Goal: Information Seeking & Learning: Learn about a topic

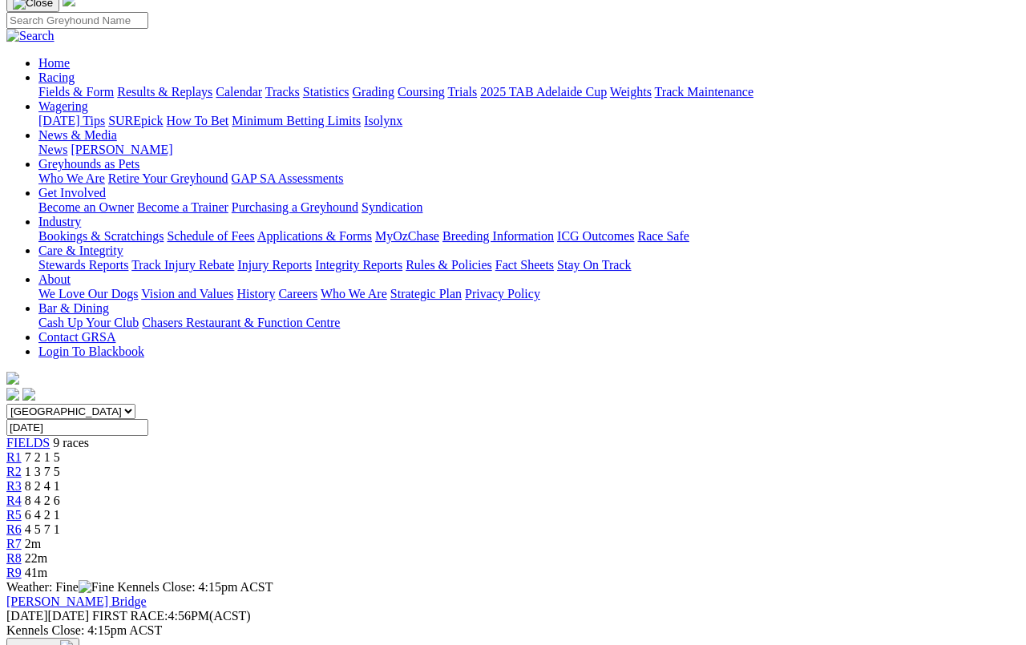
scroll to position [118, 0]
click at [22, 480] on span "R3" at bounding box center [13, 487] width 15 height 14
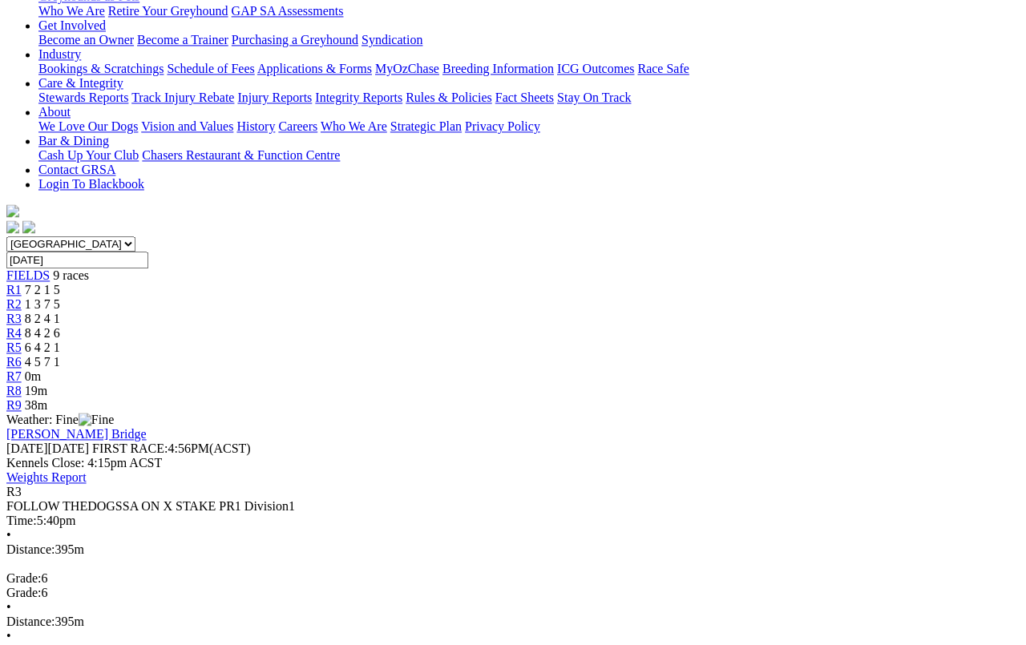
scroll to position [289, 0]
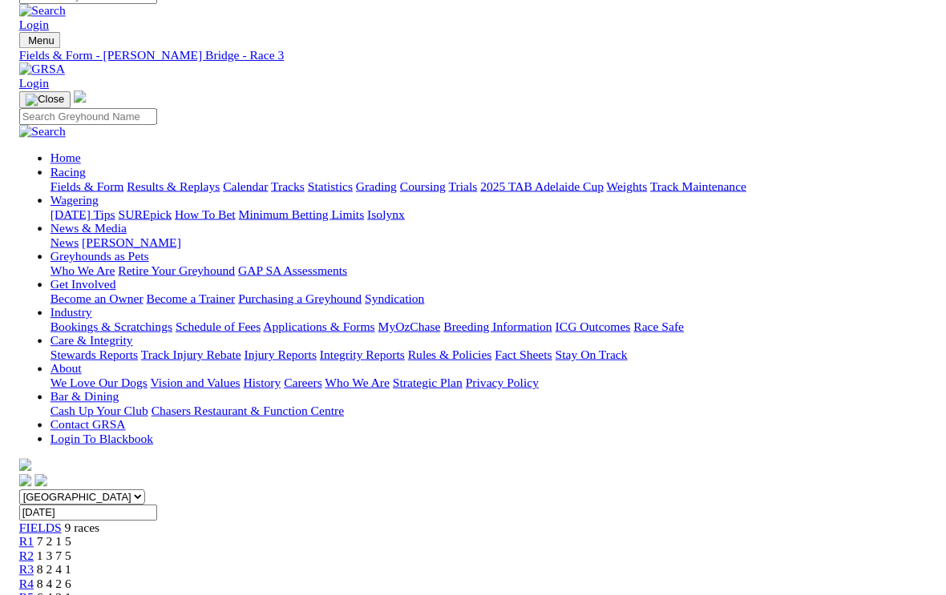
scroll to position [298, 0]
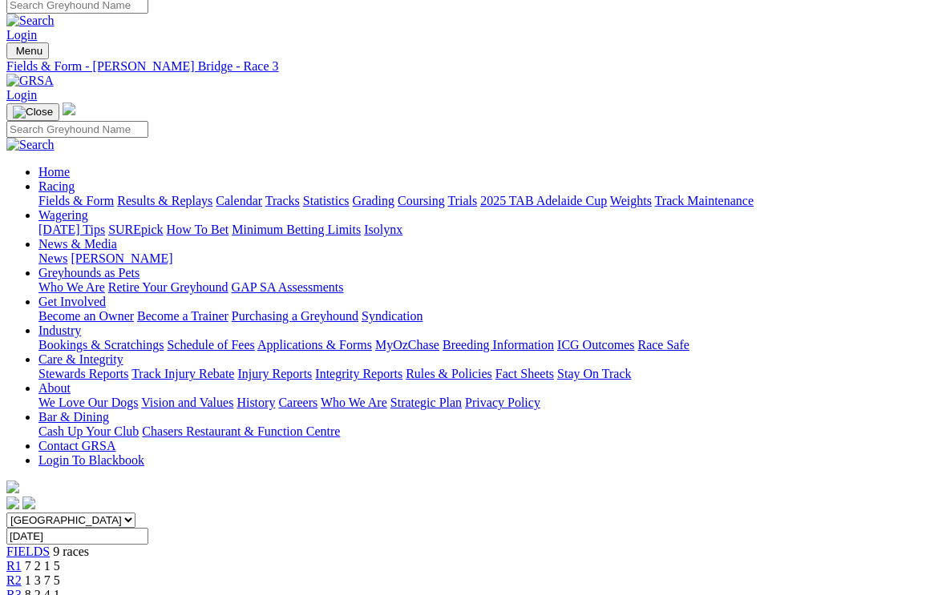
scroll to position [0, 0]
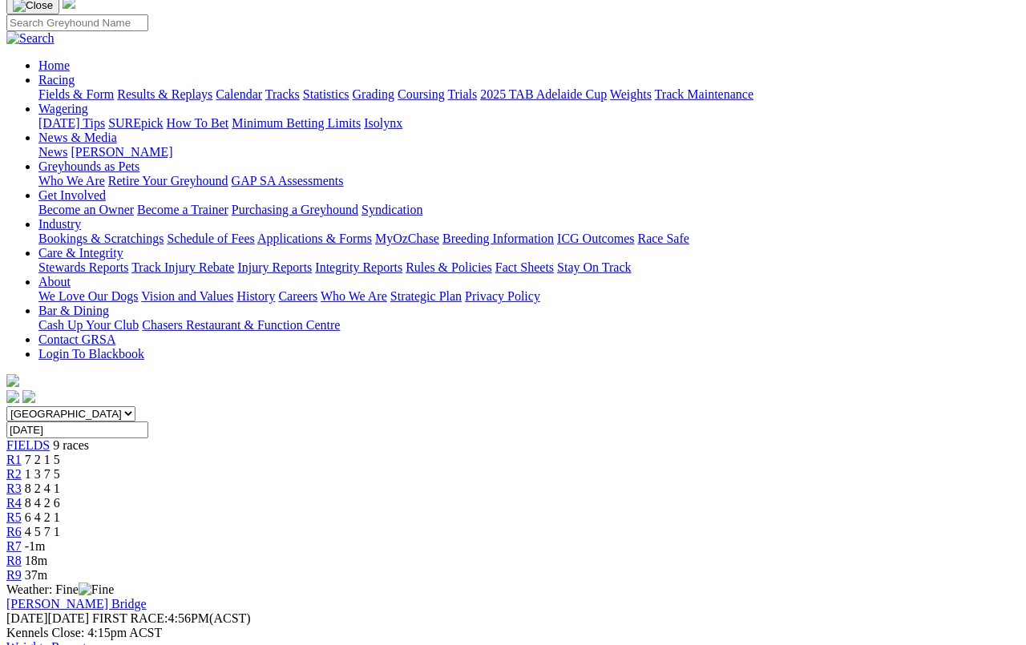
scroll to position [109, 0]
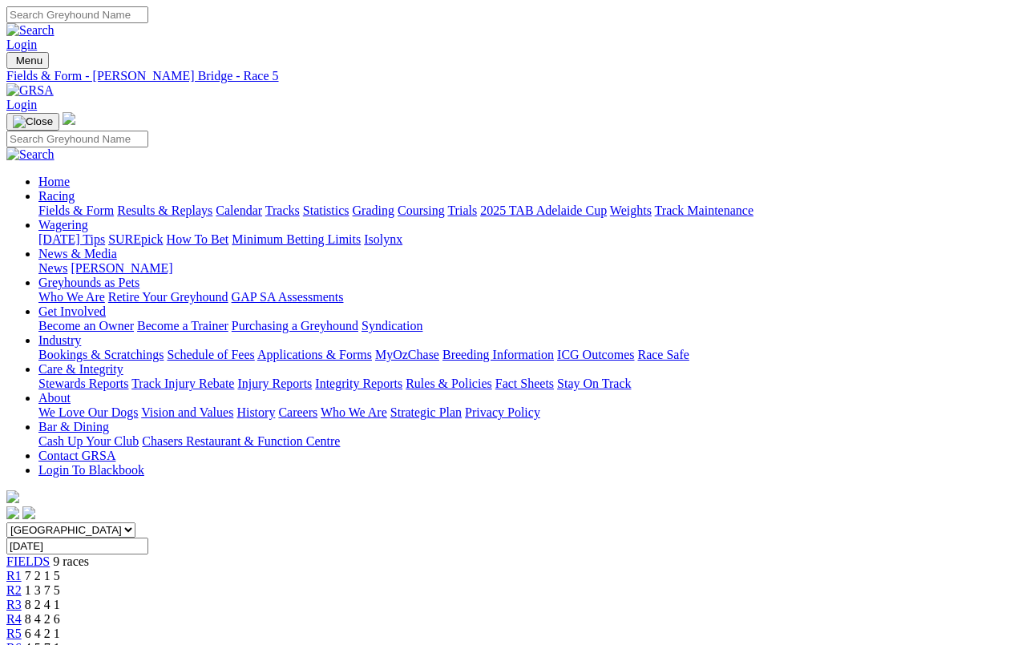
click at [60, 641] on span "4 5 7 1" at bounding box center [42, 648] width 35 height 14
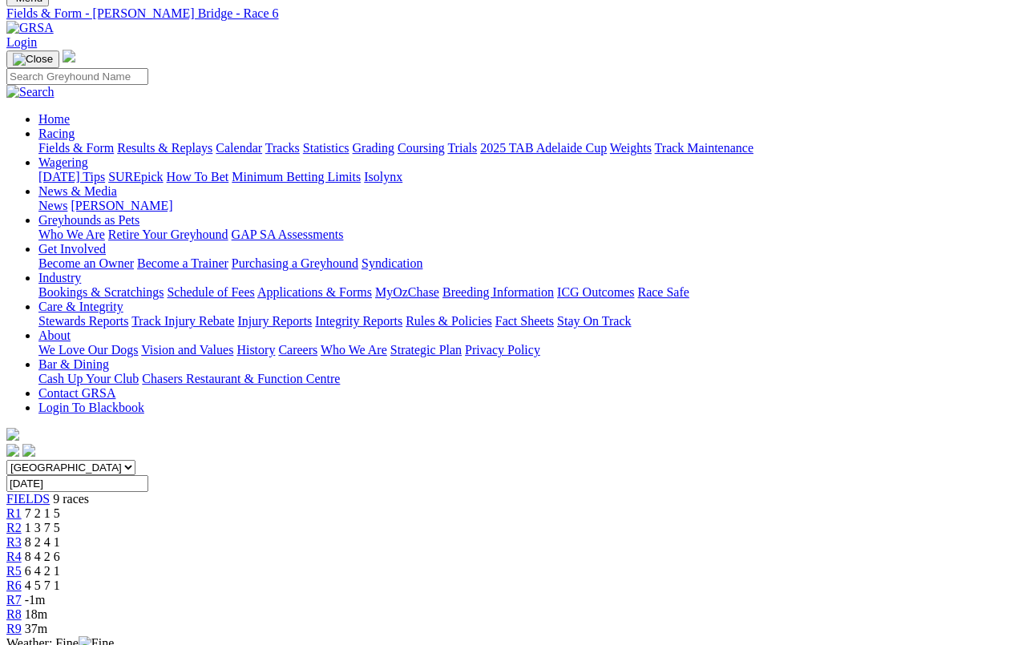
scroll to position [55, 0]
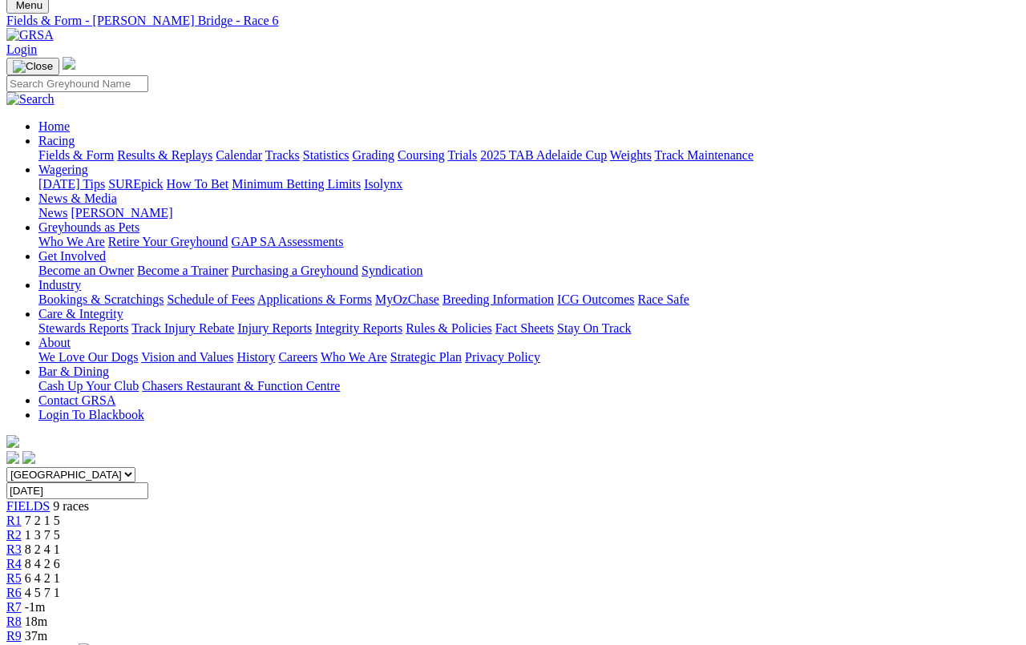
click at [60, 571] on span "6 4 2 1" at bounding box center [42, 578] width 35 height 14
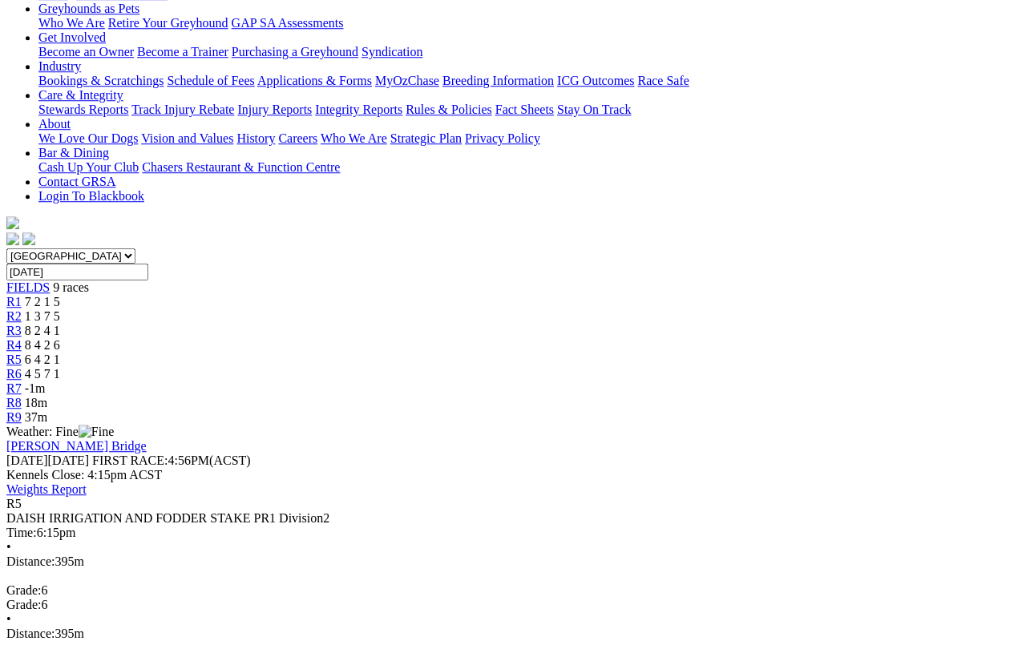
scroll to position [298, 0]
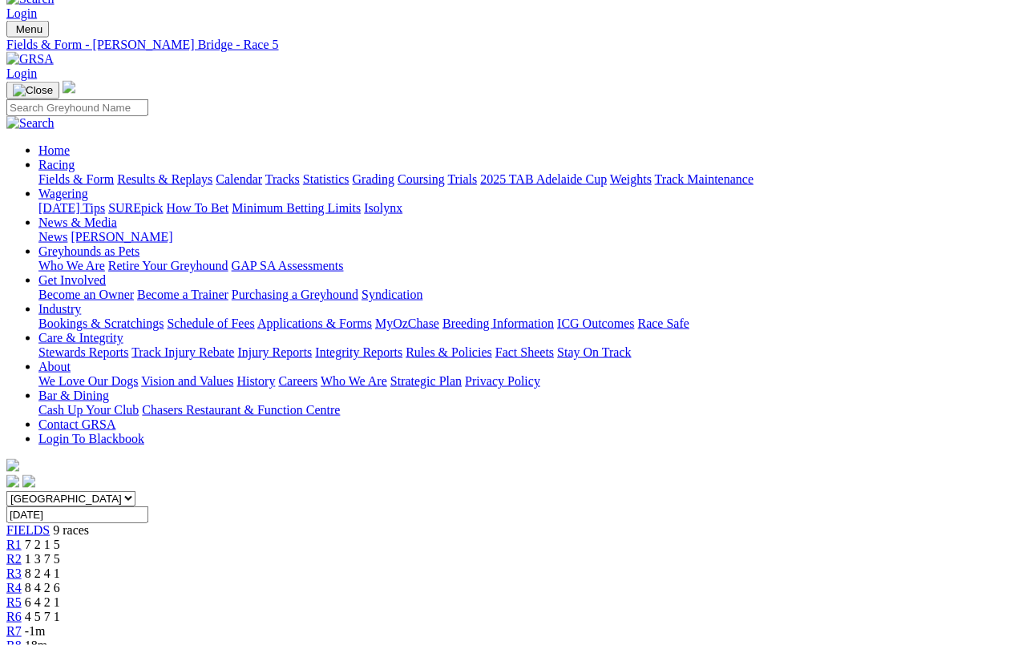
scroll to position [30, 0]
click at [22, 611] on span "R6" at bounding box center [13, 618] width 15 height 14
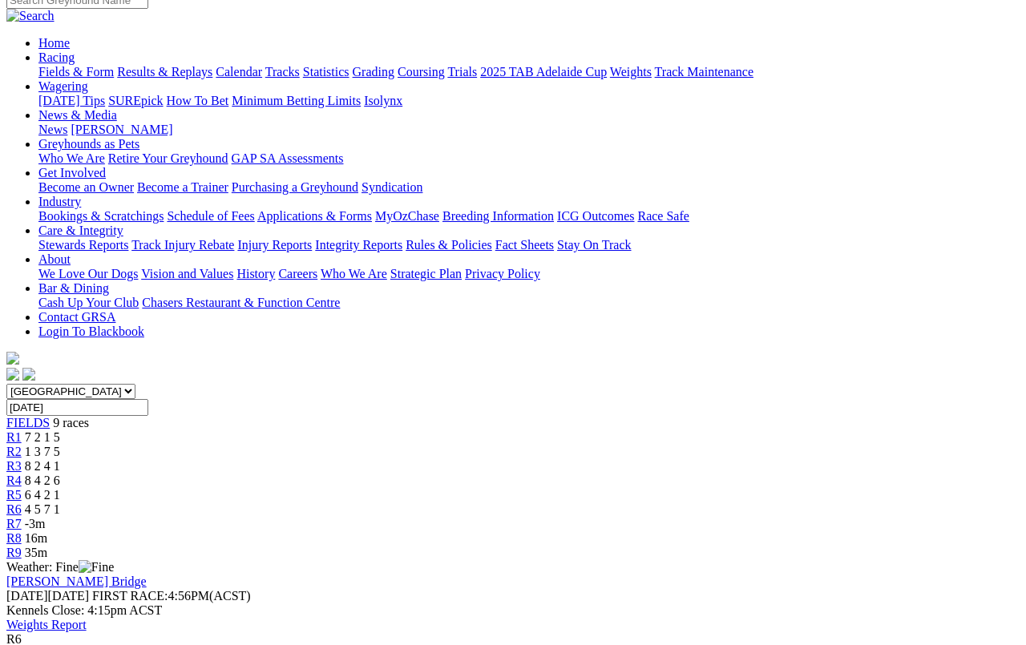
scroll to position [144, 0]
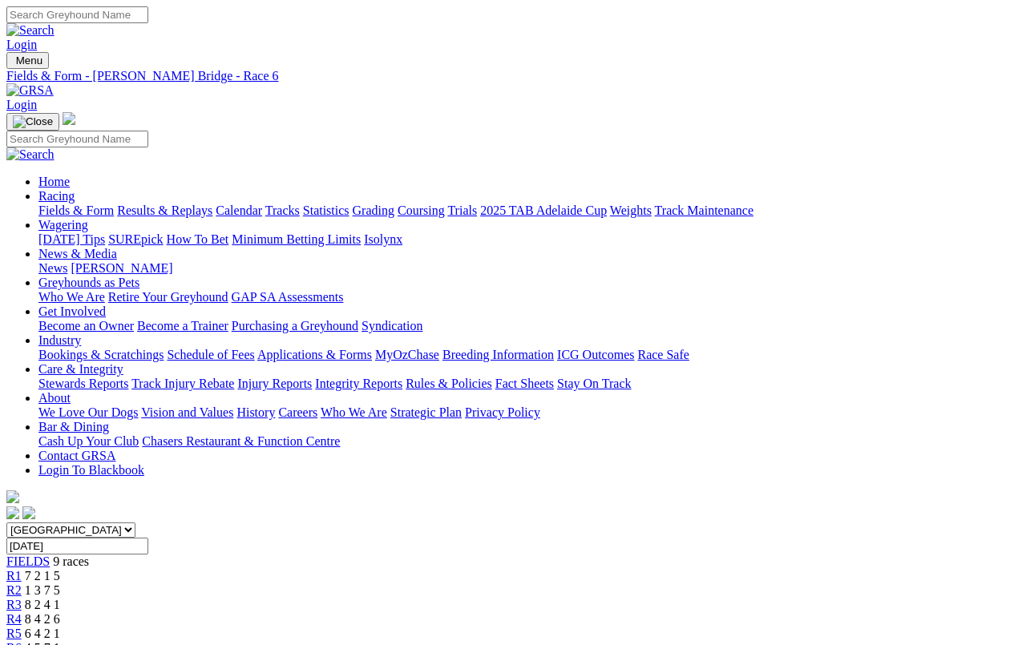
click at [58, 204] on link "Fields & Form" at bounding box center [75, 211] width 75 height 14
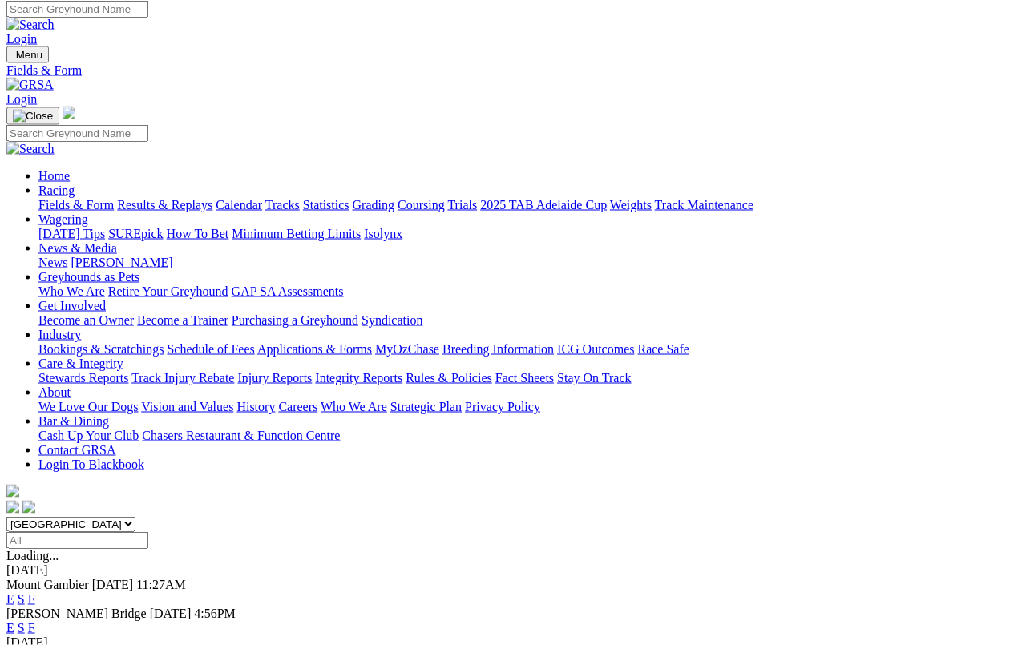
click at [135, 517] on select "[GEOGRAPHIC_DATA] [GEOGRAPHIC_DATA] [GEOGRAPHIC_DATA] [GEOGRAPHIC_DATA] [GEOGRA…" at bounding box center [70, 524] width 129 height 15
select select "QLD"
click at [35, 593] on link "F" at bounding box center [31, 600] width 7 height 14
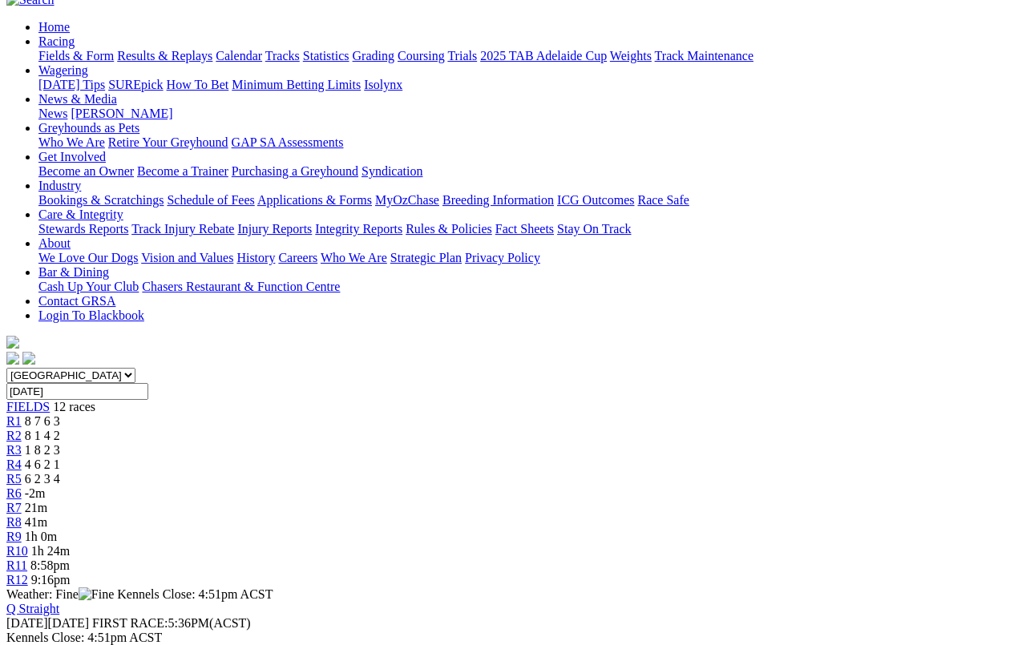
scroll to position [147, 0]
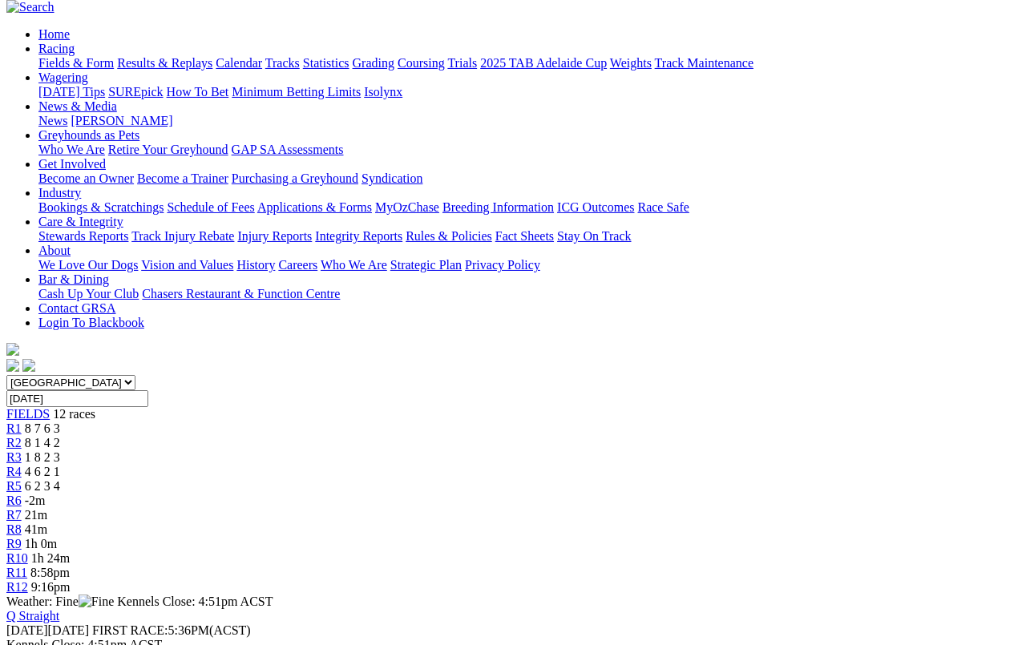
click at [22, 422] on link "R1" at bounding box center [13, 429] width 15 height 14
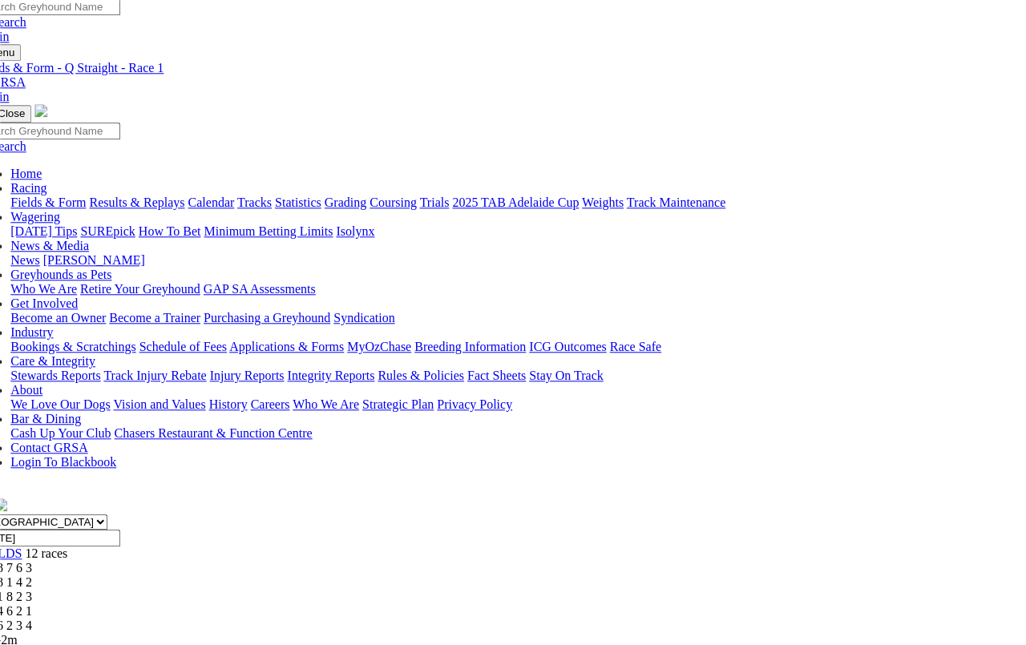
scroll to position [7, 28]
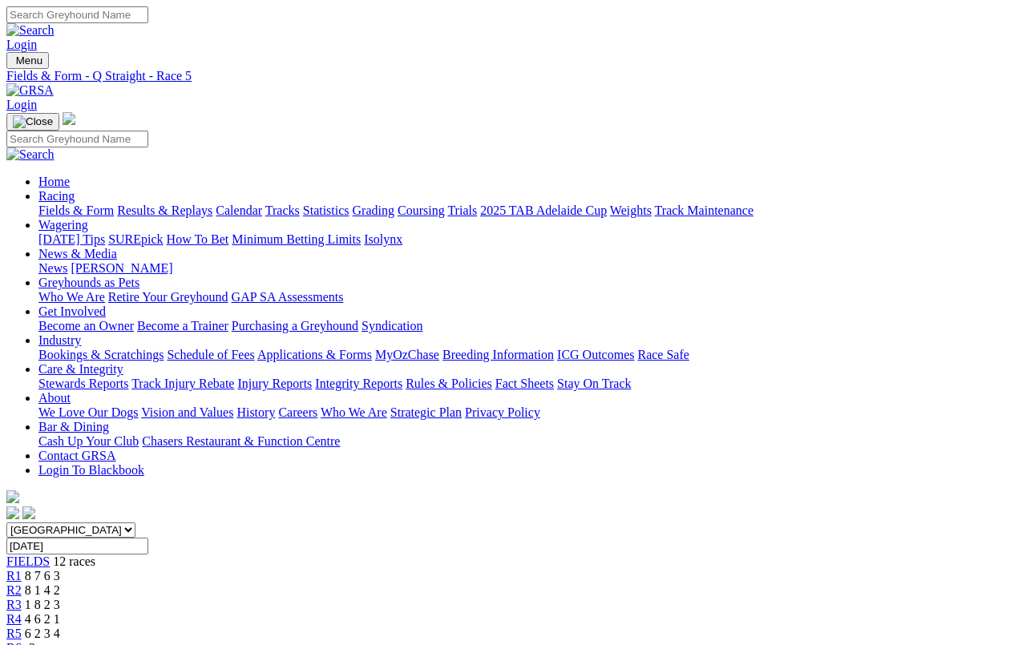
scroll to position [6, 0]
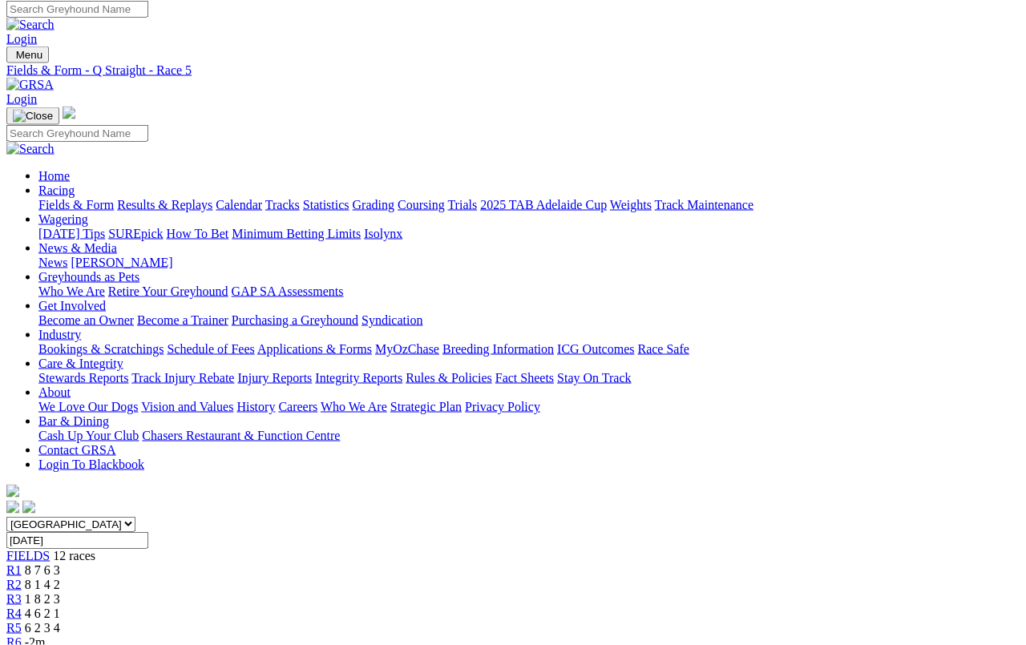
click at [22, 607] on span "R4" at bounding box center [13, 614] width 15 height 14
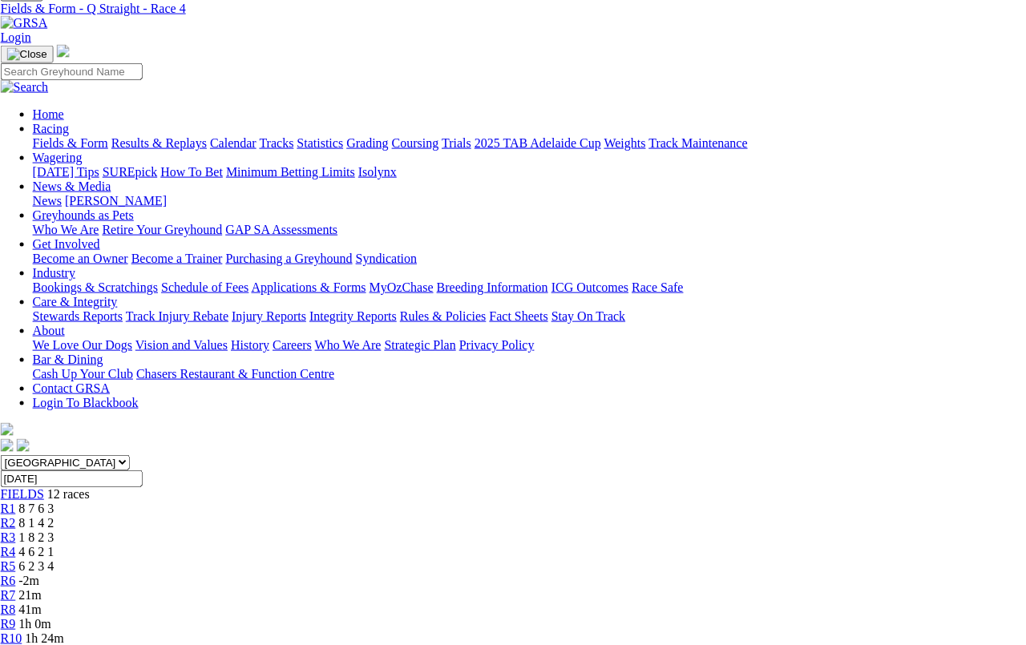
scroll to position [68, 6]
click at [54, 530] on span "1 8 2 3" at bounding box center [35, 537] width 35 height 14
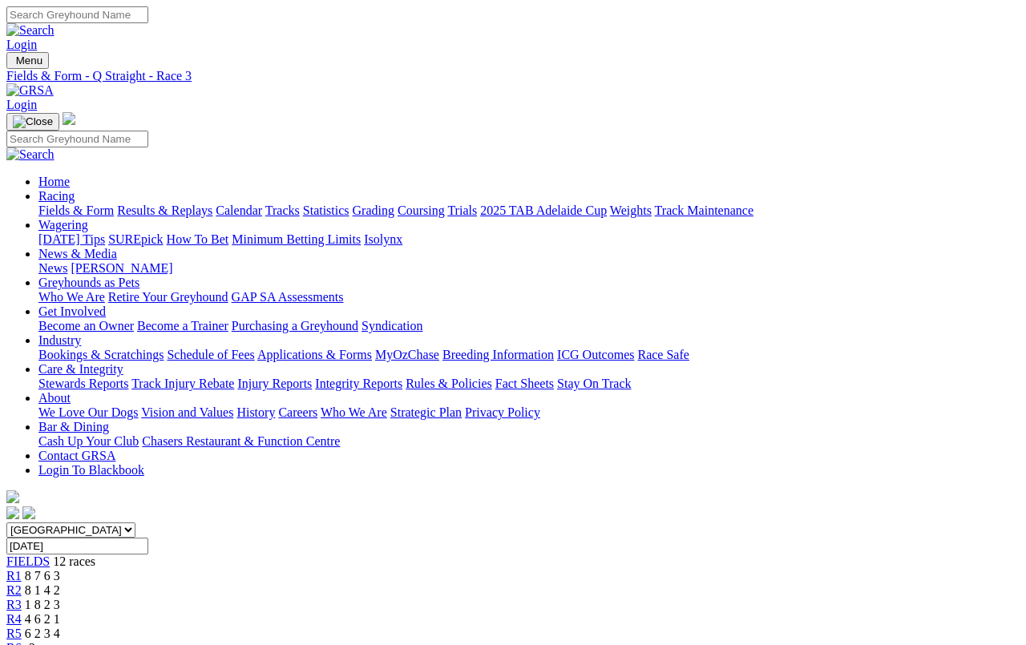
click at [70, 204] on link "Fields & Form" at bounding box center [75, 211] width 75 height 14
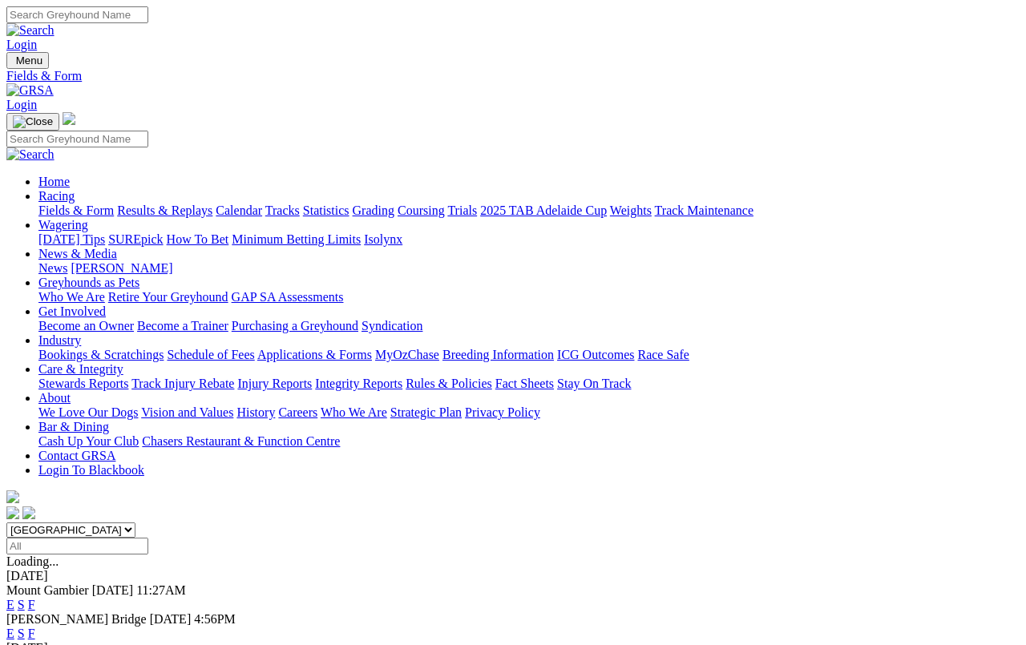
scroll to position [5, 0]
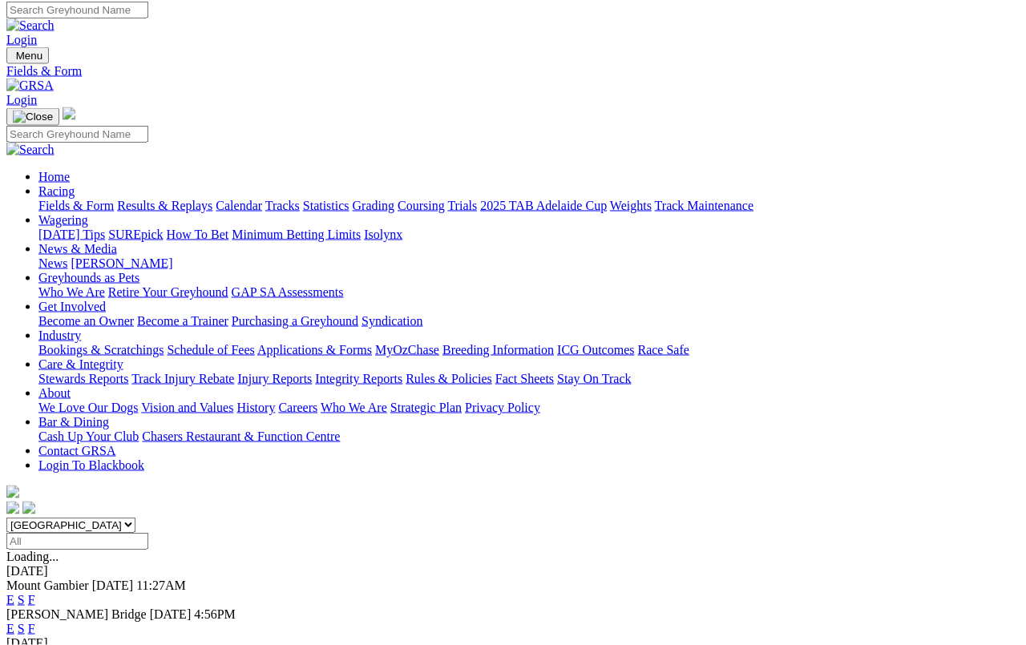
click at [60, 199] on link "Fields & Form" at bounding box center [75, 206] width 75 height 14
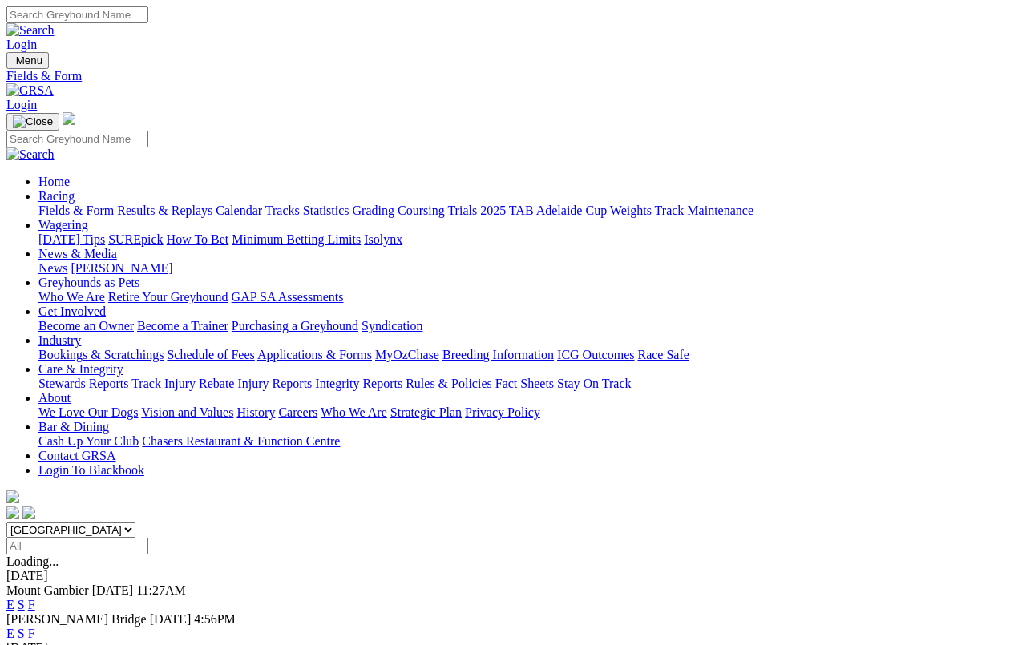
scroll to position [6, 0]
